Goal: Task Accomplishment & Management: Manage account settings

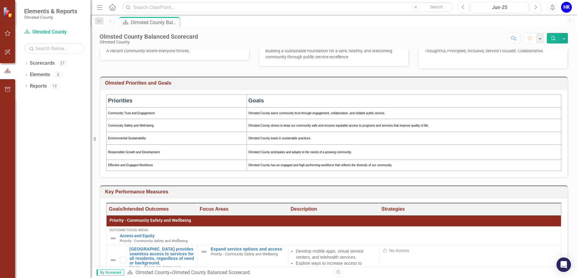
scroll to position [242, 0]
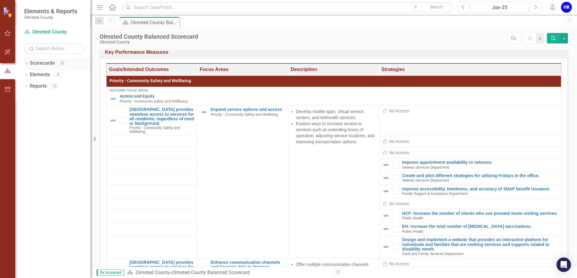
click at [30, 66] on link "Scorecards" at bounding box center [42, 63] width 25 height 7
click at [28, 64] on icon "Dropdown" at bounding box center [26, 63] width 4 height 3
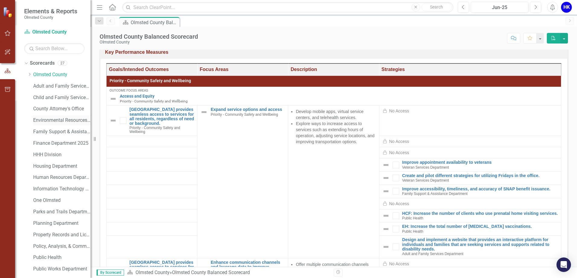
click at [61, 121] on link "Environmental Resources Department" at bounding box center [61, 120] width 57 height 7
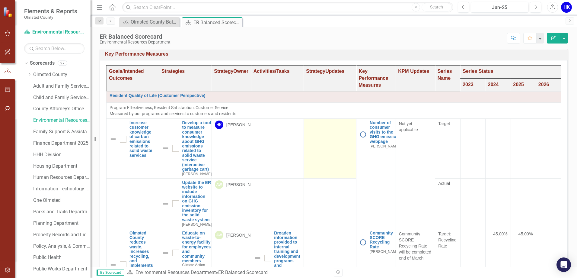
click at [317, 160] on td at bounding box center [330, 148] width 53 height 60
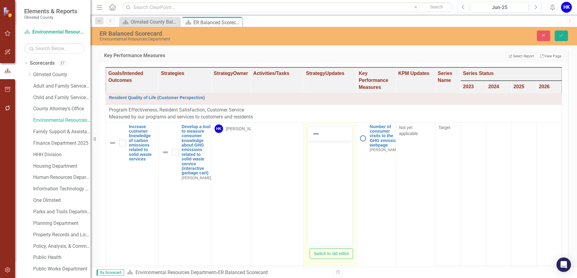
click at [325, 176] on body "Rich Text Area. Press ALT-0 for help." at bounding box center [329, 185] width 45 height 91
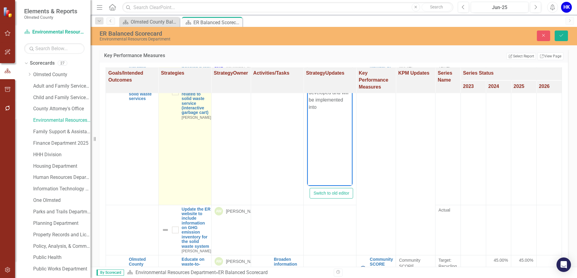
scroll to position [30, 0]
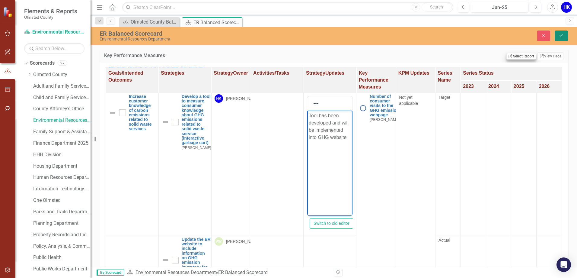
drag, startPoint x: 559, startPoint y: 36, endPoint x: 525, endPoint y: 56, distance: 39.6
click at [559, 36] on icon "Save" at bounding box center [561, 35] width 5 height 4
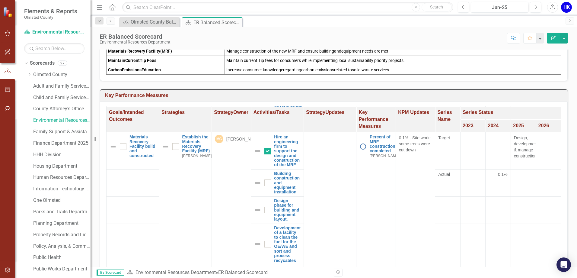
scroll to position [332, 0]
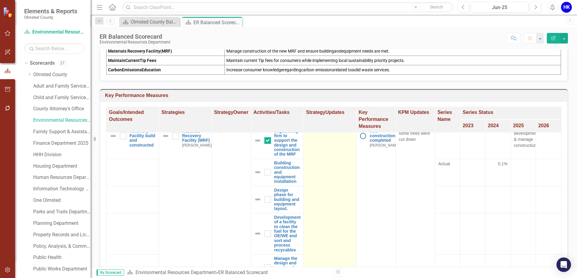
click at [335, 161] on td at bounding box center [330, 210] width 53 height 177
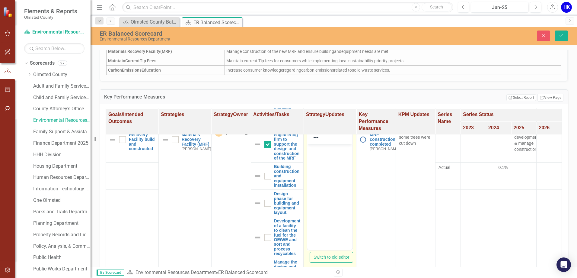
scroll to position [0, 0]
click at [332, 160] on body "Rich Text Area. Press ALT-0 for help." at bounding box center [329, 189] width 45 height 91
paste body "Rich Text Area. Press ALT-0 for help."
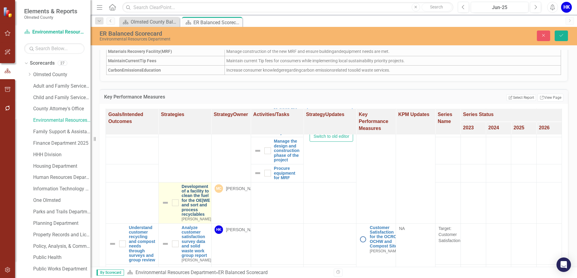
scroll to position [483, 0]
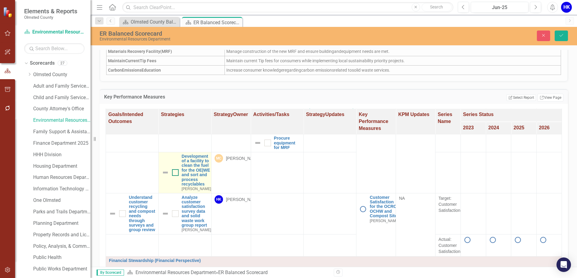
click at [176, 176] on div at bounding box center [175, 172] width 7 height 7
click at [176, 173] on input "checkbox" at bounding box center [174, 171] width 4 height 4
checkbox input "true"
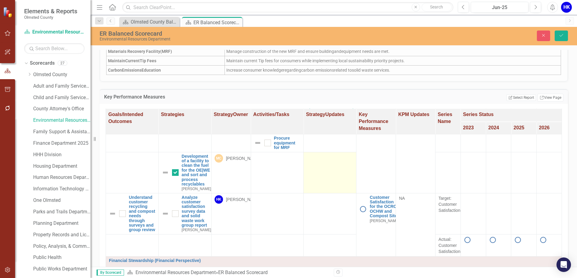
click at [334, 192] on td at bounding box center [330, 172] width 53 height 41
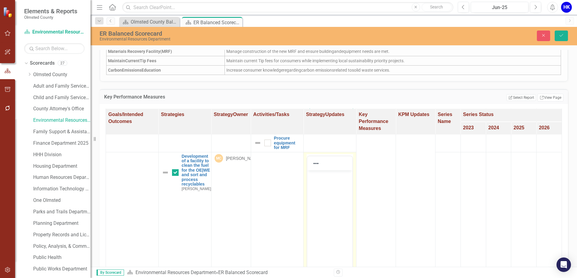
scroll to position [0, 0]
click at [564, 34] on icon "Save" at bounding box center [561, 35] width 5 height 4
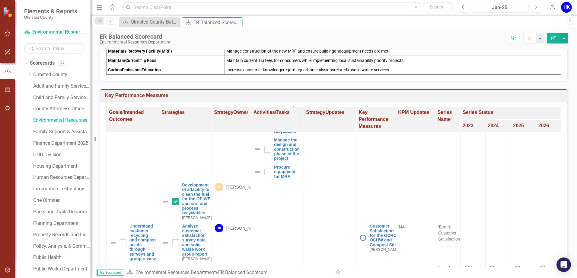
scroll to position [453, 0]
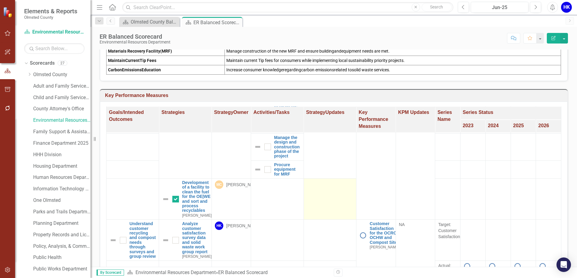
click at [322, 212] on td at bounding box center [330, 198] width 53 height 41
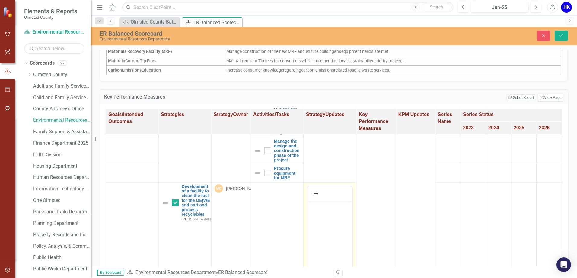
scroll to position [0, 0]
click at [328, 215] on body "Rich Text Area. Press ALT-0 for help." at bounding box center [329, 245] width 45 height 91
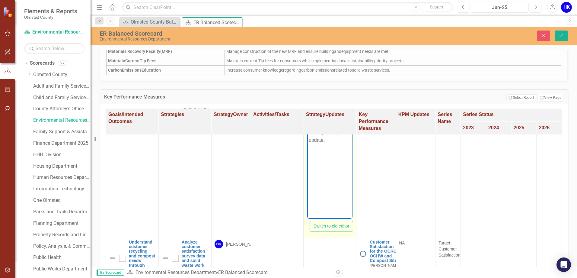
scroll to position [543, 0]
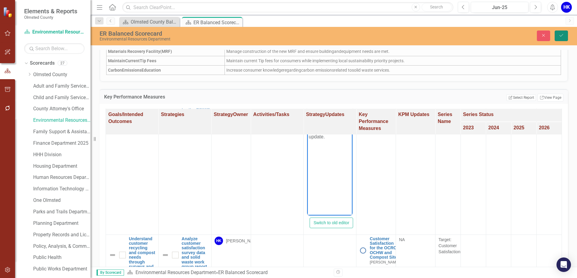
click at [561, 37] on icon "Save" at bounding box center [561, 35] width 5 height 4
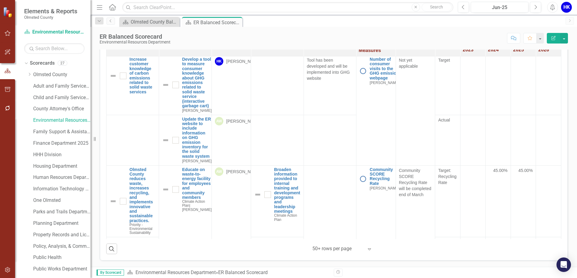
scroll to position [0, 0]
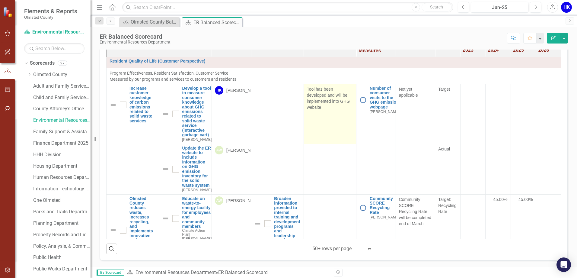
drag, startPoint x: 322, startPoint y: 107, endPoint x: 304, endPoint y: 89, distance: 25.4
click at [307, 89] on p "Tool has been developed and will be implemented into GHG website" at bounding box center [330, 98] width 46 height 24
click at [307, 90] on p "Tool has been developed and will be implemented into GHG website" at bounding box center [330, 98] width 46 height 24
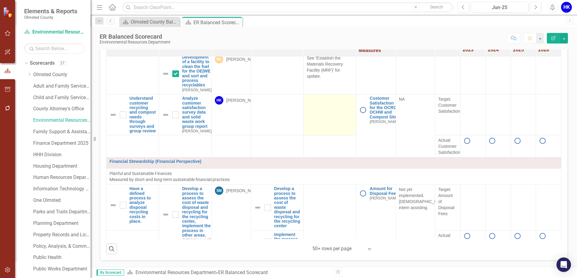
scroll to position [513, 0]
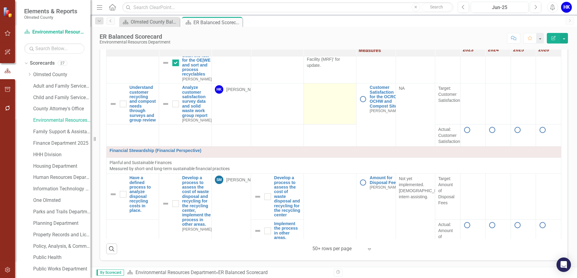
click at [326, 122] on td at bounding box center [330, 103] width 53 height 41
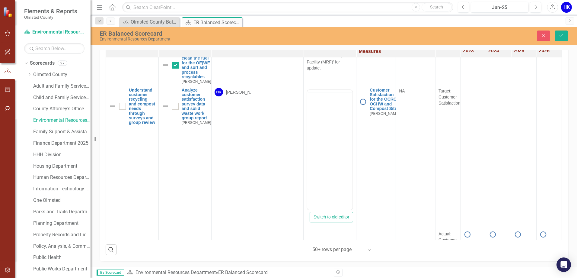
scroll to position [0, 0]
click at [329, 125] on body "Rich Text Area. Press ALT-0 for help." at bounding box center [329, 149] width 45 height 91
paste body "Rich Text Area. Press ALT-0 for help."
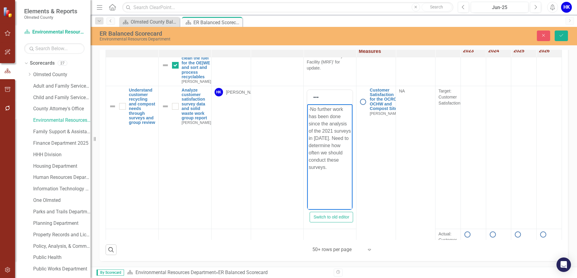
click at [323, 109] on p "· No further work has been done since the analysis of the 2021 surveys in [DATE…" at bounding box center [330, 137] width 42 height 65
click at [563, 34] on icon "Save" at bounding box center [561, 35] width 5 height 4
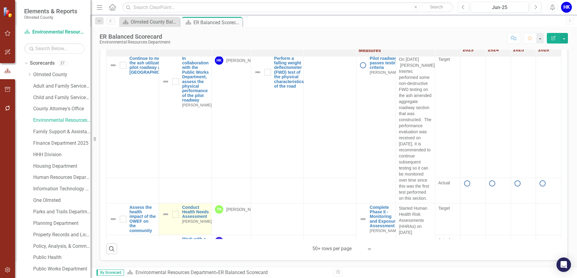
scroll to position [1026, 0]
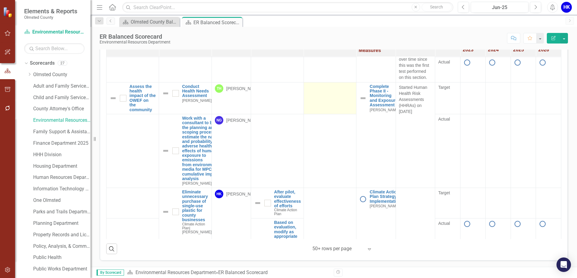
click at [319, 114] on td at bounding box center [330, 98] width 53 height 32
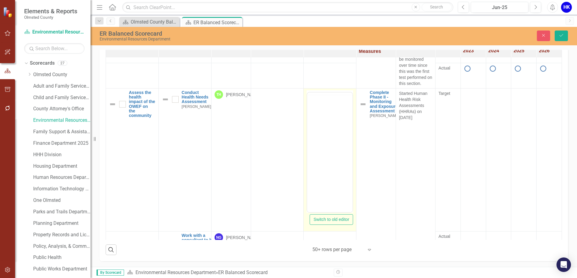
scroll to position [0, 0]
click at [327, 130] on body "Rich Text Area. Press ALT-0 for help." at bounding box center [329, 151] width 45 height 91
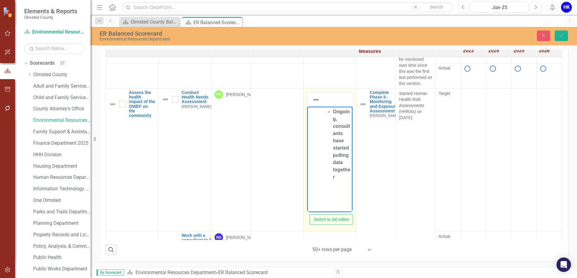
click at [334, 112] on strong "Ongoing, consultants have started pulling data together" at bounding box center [342, 144] width 18 height 70
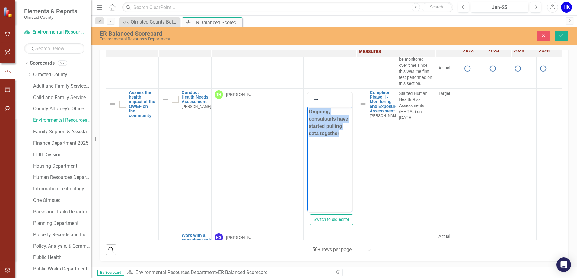
drag, startPoint x: 341, startPoint y: 133, endPoint x: 289, endPoint y: 108, distance: 58.1
click at [307, 108] on html "Ongoing, consultants have started pulling data together" at bounding box center [329, 151] width 45 height 91
click at [557, 35] on button "Save" at bounding box center [561, 35] width 13 height 11
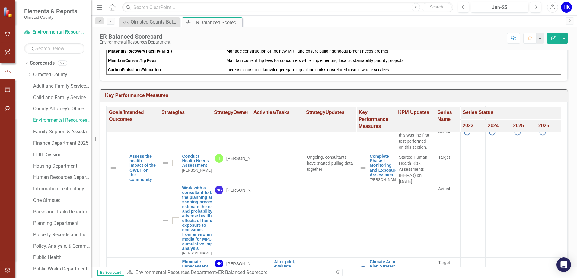
scroll to position [1026, 0]
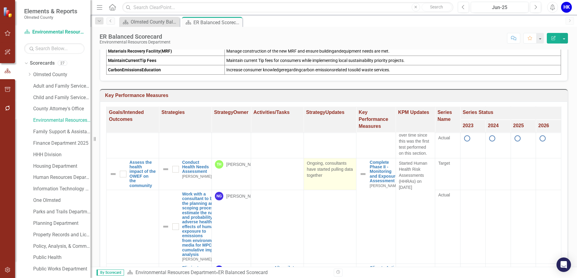
click at [325, 178] on p "Ongoing, consultants have started pulling data together" at bounding box center [330, 169] width 46 height 18
click at [327, 178] on p "Ongoing, consultants have started pulling data together" at bounding box center [330, 169] width 46 height 18
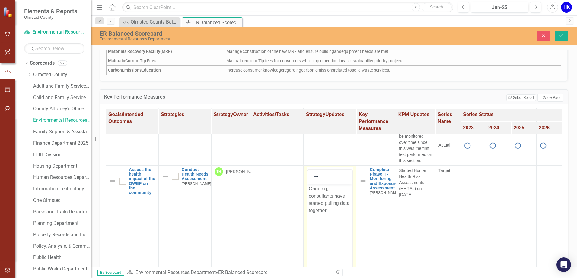
scroll to position [0, 0]
click at [331, 209] on p "Ongoing, consultants have started pulling data together" at bounding box center [330, 199] width 42 height 29
click at [328, 208] on p "Ongoing, consultants have started pulling data together" at bounding box center [330, 199] width 42 height 29
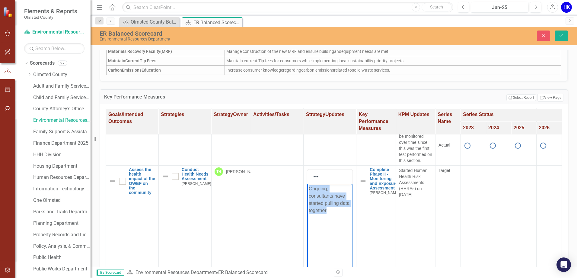
click at [328, 208] on p "Ongoing, consultants have started pulling data together" at bounding box center [330, 199] width 42 height 29
copy p "Ongoing, consultants have started pulling data together"
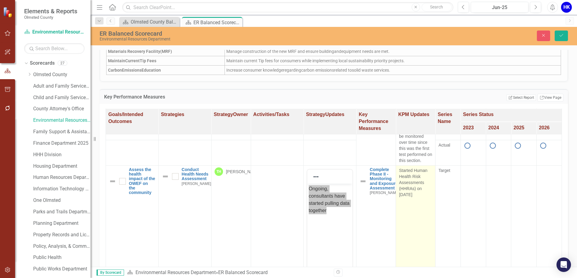
click at [407, 197] on p "Started Human Health Risk Assessments (HHRAs) on [DATE]" at bounding box center [415, 182] width 33 height 30
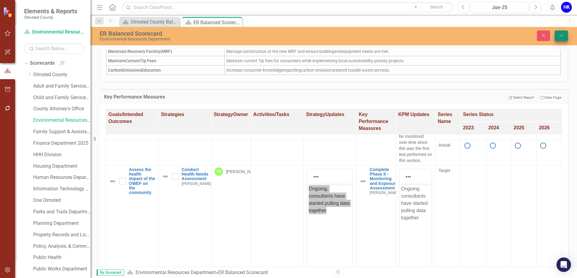
click at [559, 36] on icon "Save" at bounding box center [561, 35] width 5 height 4
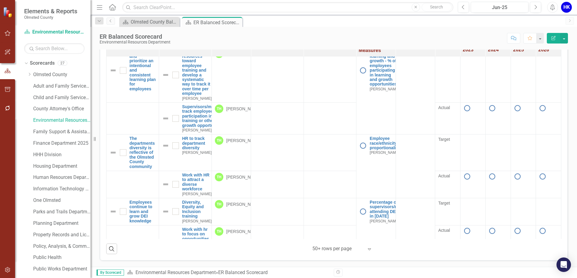
scroll to position [1570, 0]
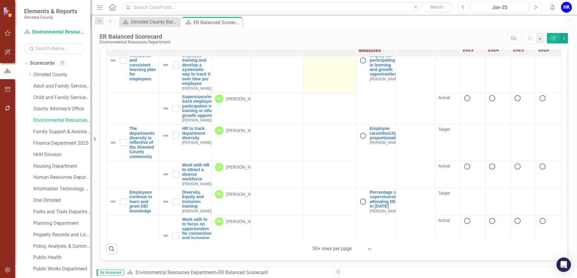
click at [331, 92] on td at bounding box center [330, 64] width 53 height 55
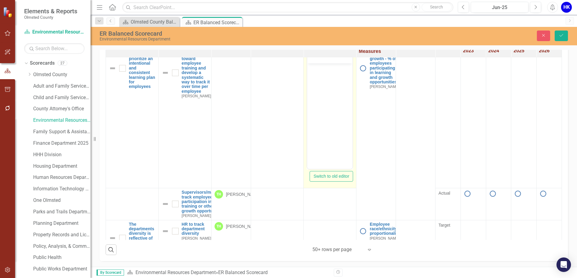
scroll to position [0, 0]
click at [338, 99] on body "Rich Text Area. Press ALT-0 for help." at bounding box center [329, 108] width 45 height 91
click at [332, 67] on ul "Not yet started" at bounding box center [336, 72] width 30 height 14
click at [565, 35] on button "Save" at bounding box center [561, 35] width 13 height 11
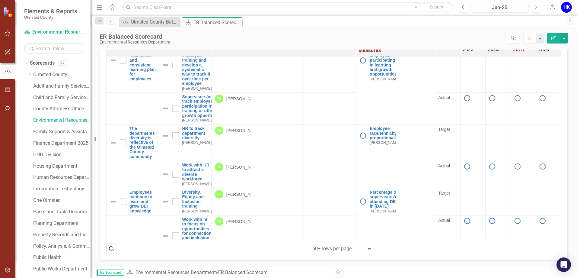
scroll to position [1600, 0]
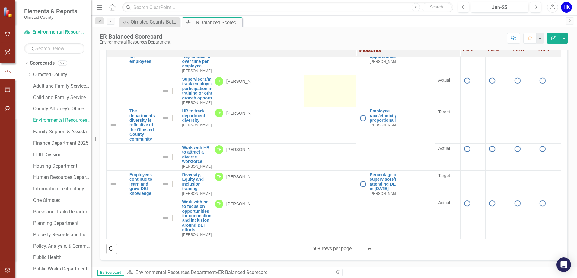
click at [309, 107] on td at bounding box center [330, 91] width 53 height 32
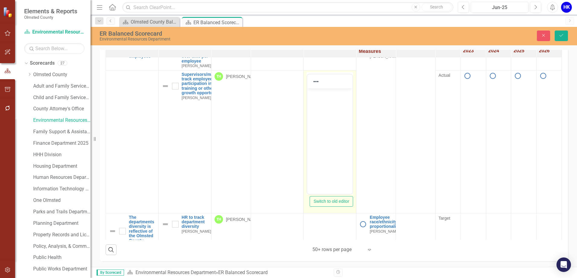
scroll to position [0, 0]
click at [330, 107] on body "Rich Text Area. Press ALT-0 for help." at bounding box center [329, 133] width 45 height 91
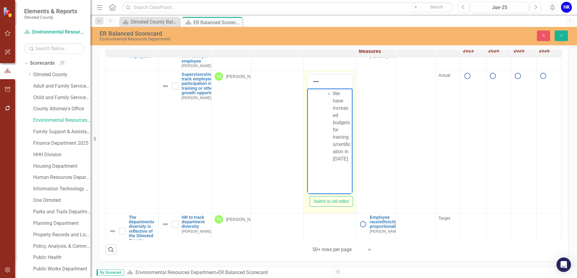
click at [332, 92] on ul "We have increased budgets for trainings/certification in [DATE]" at bounding box center [336, 126] width 30 height 72
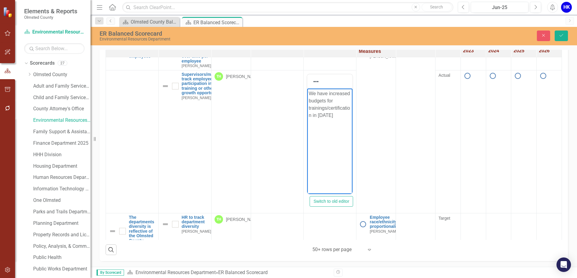
click at [333, 93] on p "We have increased budgets for trainings/certification in [DATE]" at bounding box center [330, 104] width 42 height 29
click at [562, 35] on icon "Save" at bounding box center [561, 35] width 5 height 4
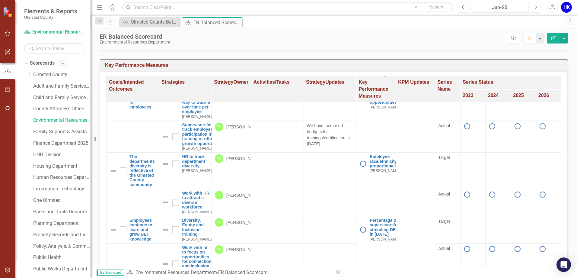
scroll to position [1660, 0]
click at [326, 189] on td at bounding box center [330, 202] width 53 height 27
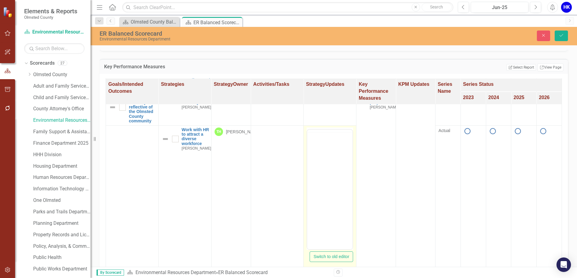
scroll to position [0, 0]
click at [330, 162] on body "Rich Text Area. Press ALT-0 for help." at bounding box center [329, 188] width 45 height 91
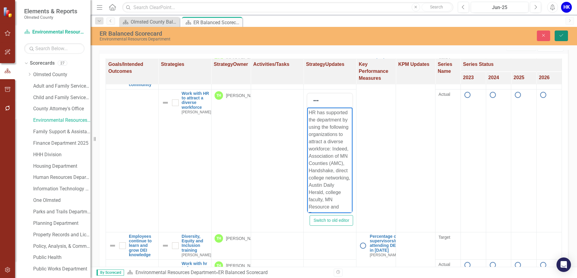
drag, startPoint x: 563, startPoint y: 36, endPoint x: 577, endPoint y: 45, distance: 17.0
click at [563, 36] on icon "Save" at bounding box center [561, 35] width 5 height 4
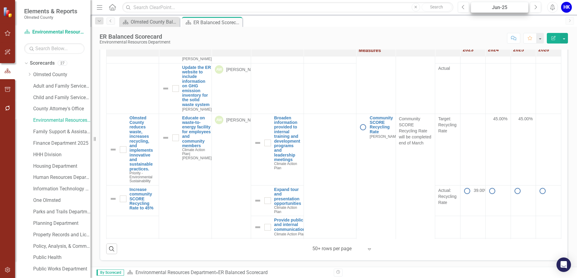
scroll to position [897, 0]
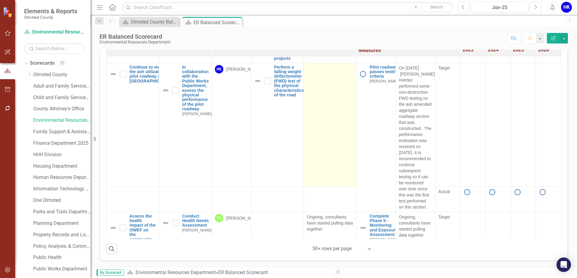
click at [344, 142] on td at bounding box center [330, 125] width 53 height 124
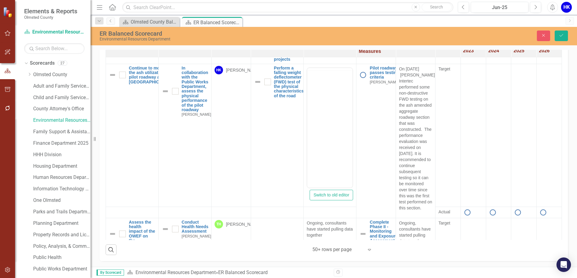
scroll to position [0, 0]
click at [337, 108] on body "Rich Text Area. Press ALT-0 for help." at bounding box center [329, 127] width 45 height 91
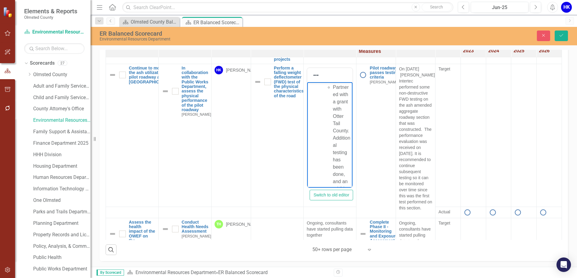
click at [332, 88] on ul "Partnered with a grant with Otter Tail County. Additional testing has been done…" at bounding box center [336, 152] width 30 height 138
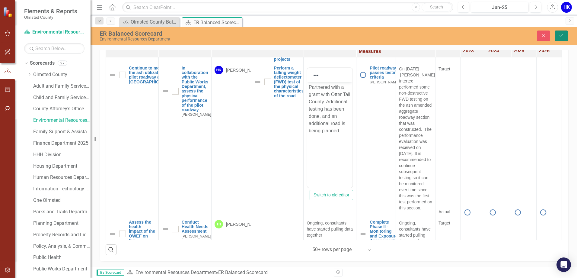
click at [561, 36] on icon "Save" at bounding box center [561, 35] width 5 height 4
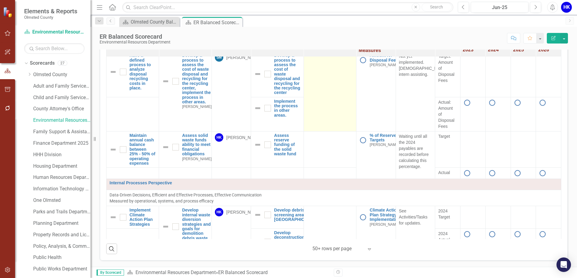
scroll to position [634, 0]
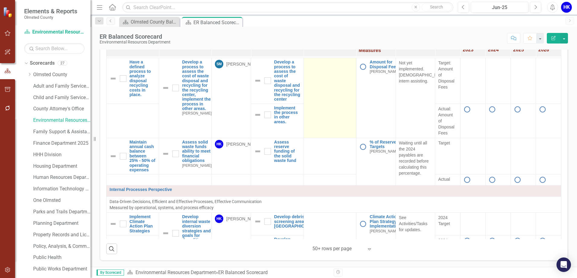
click at [322, 138] on td at bounding box center [330, 98] width 53 height 80
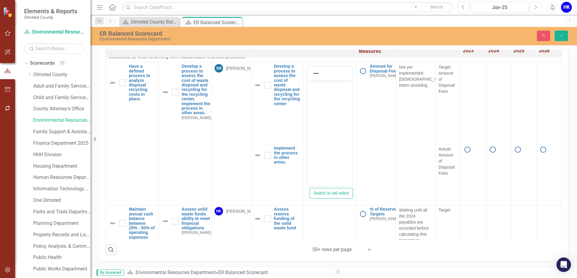
scroll to position [0, 0]
click at [329, 129] on body "Rich Text Area. Press ALT-0 for help." at bounding box center [329, 125] width 45 height 91
drag, startPoint x: 560, startPoint y: 33, endPoint x: 555, endPoint y: 38, distance: 7.0
click at [560, 33] on icon "Save" at bounding box center [561, 35] width 5 height 4
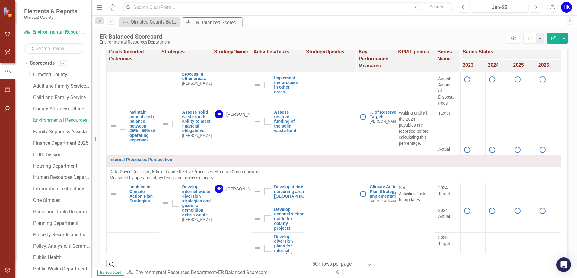
scroll to position [694, 0]
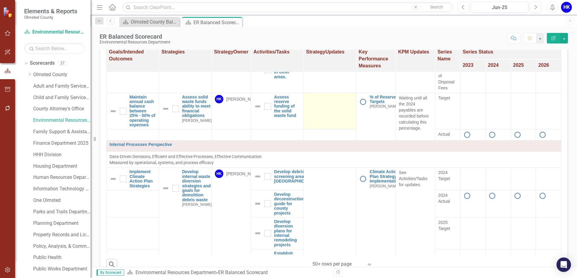
click at [317, 129] on td at bounding box center [330, 111] width 53 height 37
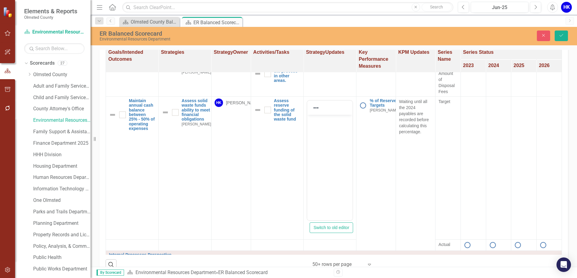
scroll to position [0, 0]
click at [325, 133] on body "Rich Text Area. Press ALT-0 for help." at bounding box center [329, 159] width 45 height 91
click at [562, 37] on icon "Save" at bounding box center [561, 35] width 5 height 4
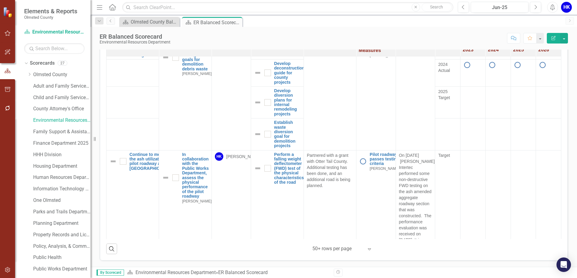
scroll to position [815, 0]
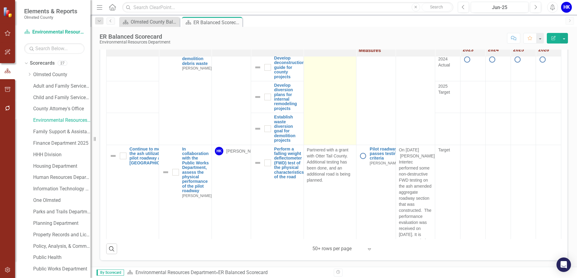
click at [341, 145] on td at bounding box center [330, 87] width 53 height 113
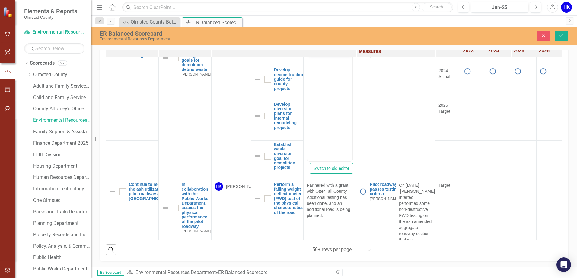
scroll to position [0, 0]
click at [328, 129] on body "Rich Text Area. Press ALT-0 for help." at bounding box center [329, 101] width 45 height 91
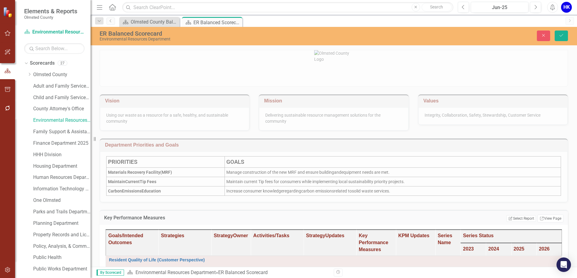
scroll to position [815, 0]
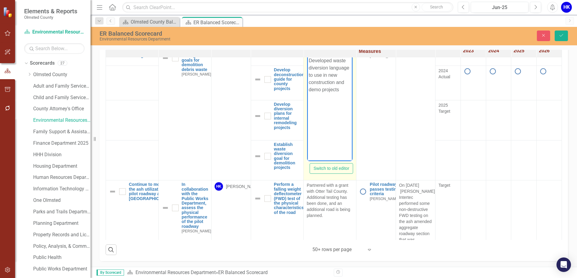
click at [349, 68] on p "Developed waste diversion language to use in new construction and demo projects" at bounding box center [330, 75] width 42 height 36
click at [347, 89] on p "Developed waste diversion language and goals to use in new construction and dem…" at bounding box center [330, 75] width 42 height 36
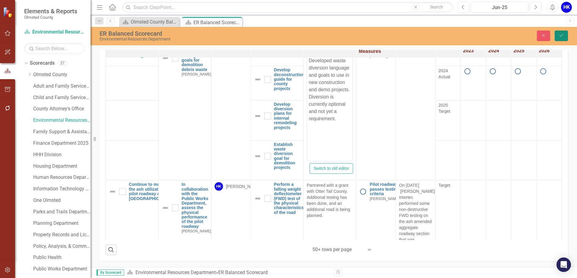
click at [562, 36] on icon "Save" at bounding box center [561, 35] width 5 height 4
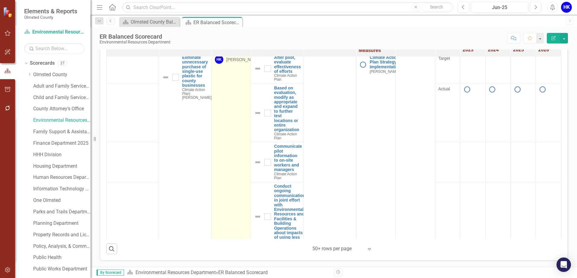
scroll to position [1177, 0]
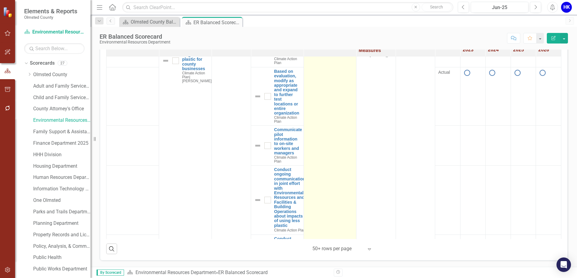
click at [315, 188] on td at bounding box center [330, 220] width 53 height 366
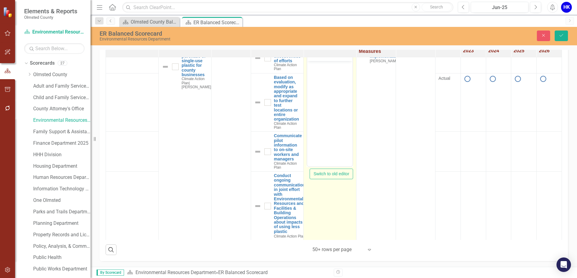
scroll to position [0, 0]
click at [321, 142] on body "Rich Text Area. Press ALT-0 for help." at bounding box center [329, 106] width 45 height 91
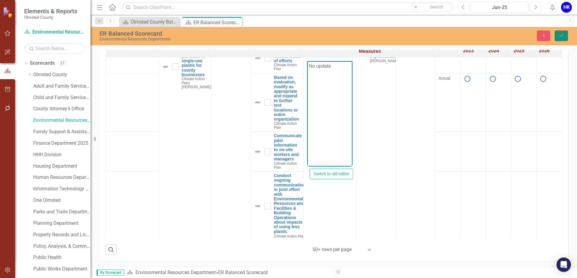
click at [563, 40] on button "Save" at bounding box center [561, 35] width 13 height 11
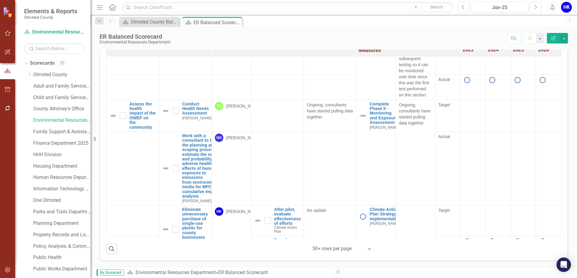
scroll to position [1004, 0]
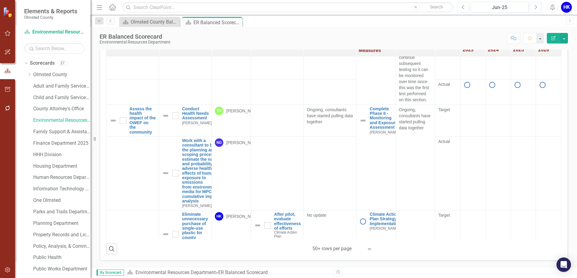
click at [564, 11] on div "HK" at bounding box center [566, 7] width 11 height 11
click at [162, 42] on div "Environmental Resources Department" at bounding box center [135, 42] width 71 height 5
click at [115, 9] on icon "Home" at bounding box center [112, 7] width 8 height 6
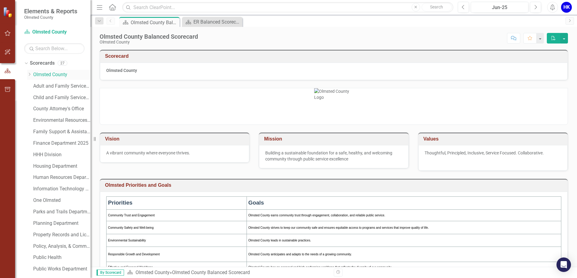
click at [29, 75] on icon "Dropdown" at bounding box center [29, 74] width 5 height 4
click at [25, 63] on icon "Dropdown" at bounding box center [25, 63] width 3 height 4
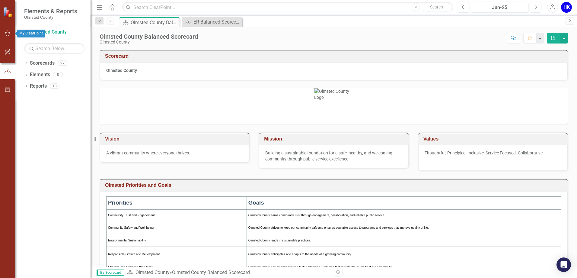
click at [5, 34] on icon "button" at bounding box center [8, 33] width 6 height 5
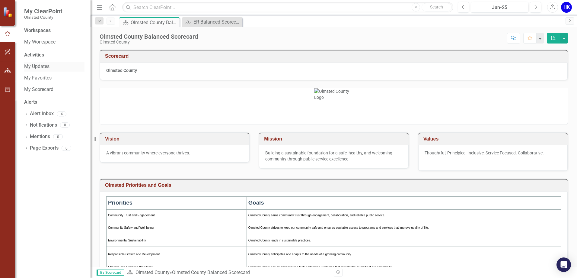
click at [50, 68] on link "My Updates" at bounding box center [54, 66] width 60 height 7
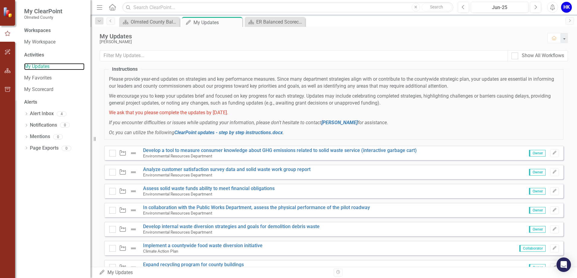
scroll to position [60, 0]
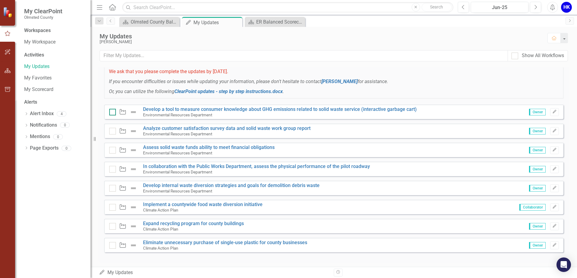
click at [112, 112] on input "checkbox" at bounding box center [111, 111] width 4 height 4
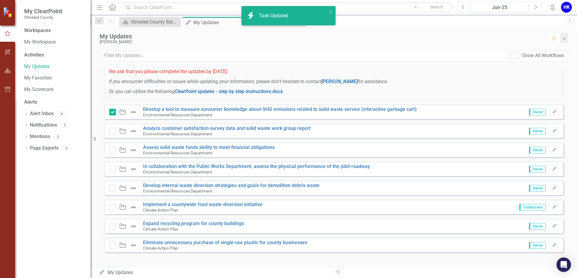
checkbox input "false"
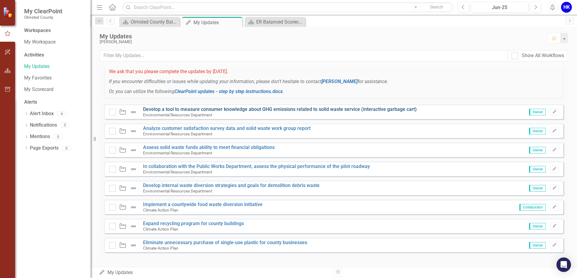
click at [189, 109] on link "Develop a tool to measure consumer knowledge about GHG emissions related to sol…" at bounding box center [280, 109] width 274 height 6
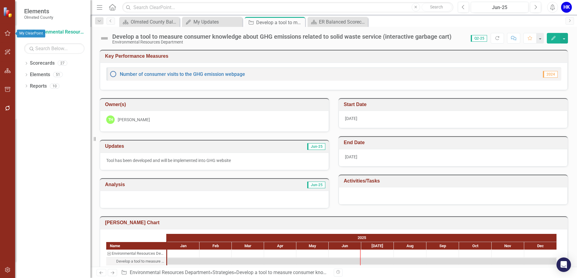
click at [7, 35] on icon "button" at bounding box center [8, 32] width 6 height 5
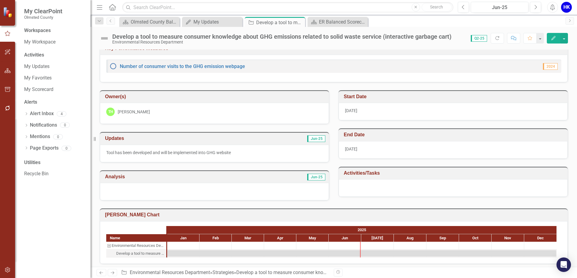
scroll to position [11, 0]
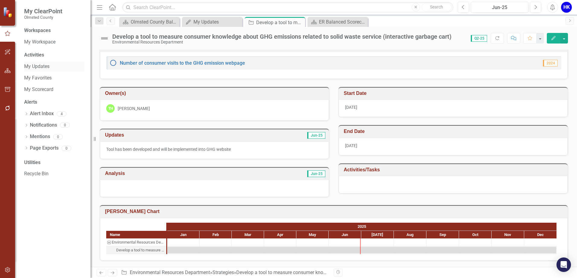
click at [37, 65] on link "My Updates" at bounding box center [54, 66] width 60 height 7
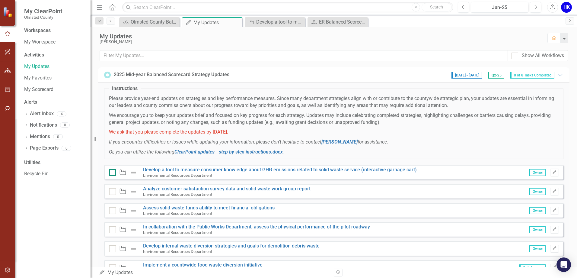
click at [109, 173] on div at bounding box center [112, 172] width 7 height 7
click at [109, 173] on input "checkbox" at bounding box center [111, 171] width 4 height 4
checkbox input "true"
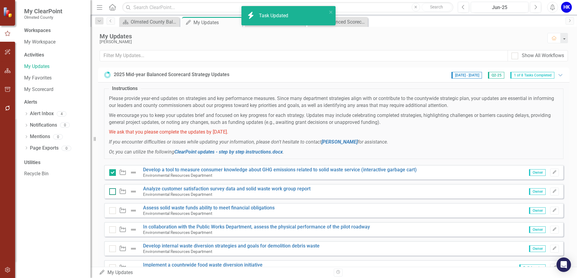
click at [113, 191] on div at bounding box center [112, 191] width 7 height 7
click at [113, 191] on input "checkbox" at bounding box center [111, 190] width 4 height 4
checkbox input "true"
click at [114, 212] on div at bounding box center [112, 210] width 7 height 7
click at [113, 211] on input "checkbox" at bounding box center [111, 209] width 4 height 4
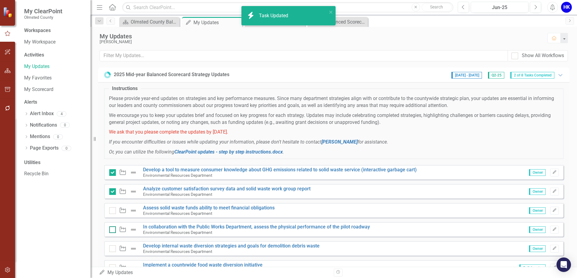
checkbox input "true"
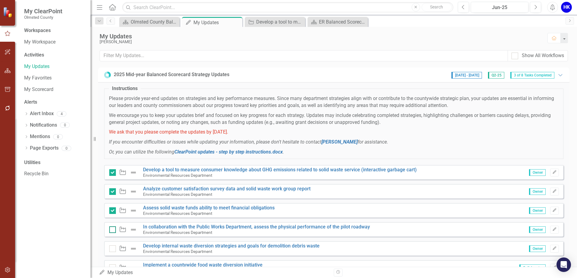
drag, startPoint x: 111, startPoint y: 230, endPoint x: 111, endPoint y: 238, distance: 8.2
click at [110, 230] on div at bounding box center [112, 229] width 7 height 7
click at [110, 230] on input "checkbox" at bounding box center [111, 228] width 4 height 4
checkbox input "true"
click at [110, 249] on input "checkbox" at bounding box center [111, 247] width 4 height 4
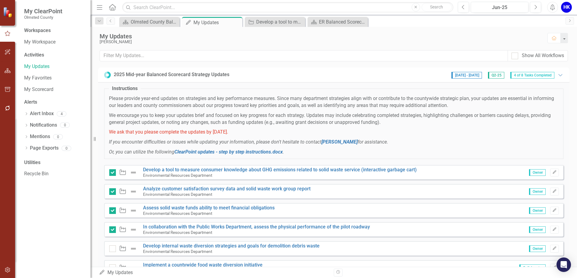
checkbox input "true"
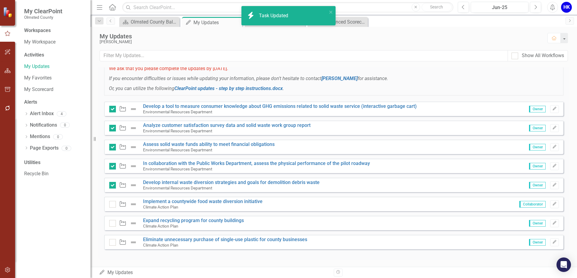
scroll to position [64, 0]
drag, startPoint x: 113, startPoint y: 206, endPoint x: 114, endPoint y: 215, distance: 8.8
click at [113, 207] on div "Strategy" at bounding box center [124, 203] width 31 height 7
click at [114, 221] on div at bounding box center [112, 222] width 7 height 7
click at [113, 221] on input "checkbox" at bounding box center [111, 221] width 4 height 4
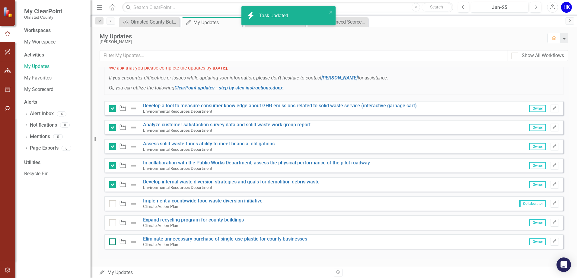
checkbox input "true"
click at [113, 244] on div at bounding box center [112, 241] width 7 height 7
click at [113, 242] on input "checkbox" at bounding box center [111, 240] width 4 height 4
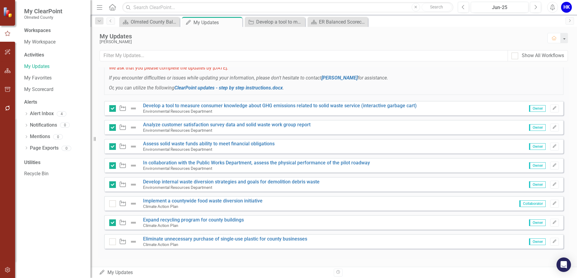
checkbox input "true"
click at [111, 203] on input "checkbox" at bounding box center [111, 202] width 4 height 4
checkbox input "true"
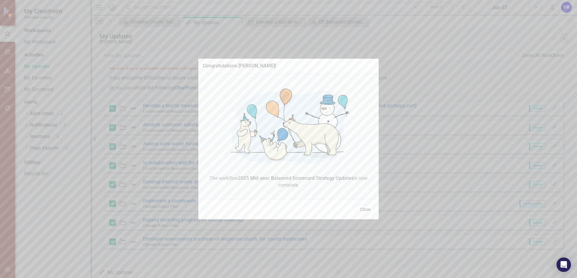
click at [364, 211] on button "Close" at bounding box center [365, 209] width 18 height 11
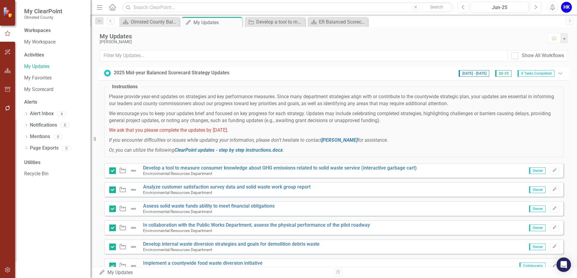
scroll to position [0, 0]
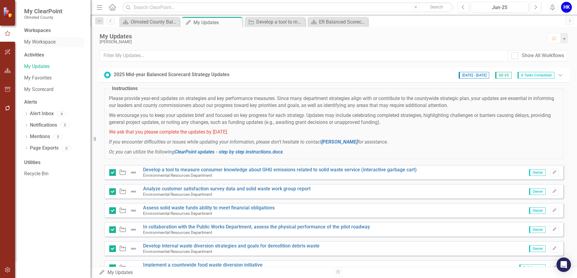
click at [43, 38] on div "My Workspace" at bounding box center [54, 42] width 60 height 10
